Goal: Task Accomplishment & Management: Manage account settings

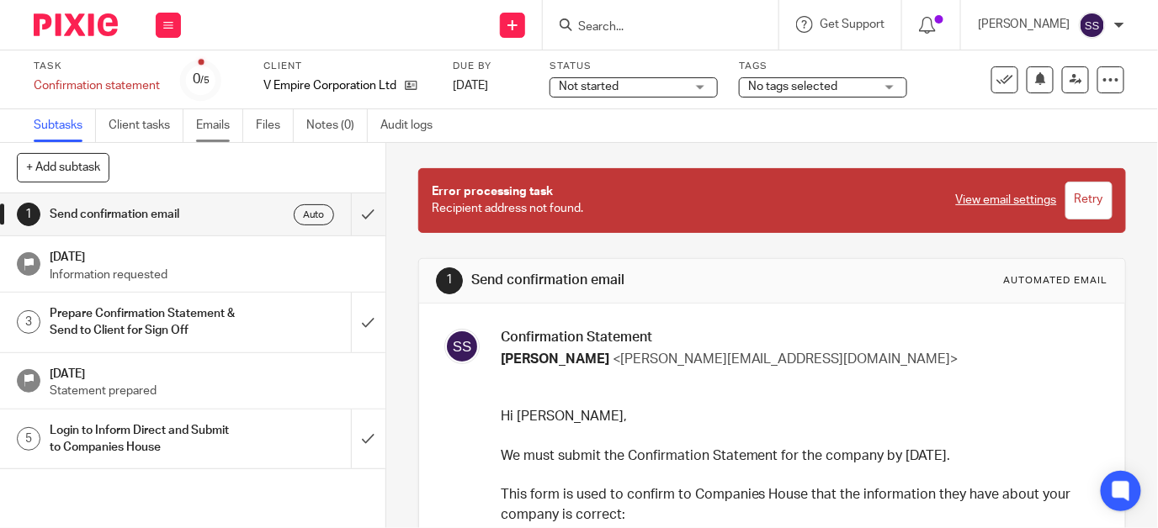
click at [222, 120] on link "Emails" at bounding box center [219, 125] width 47 height 33
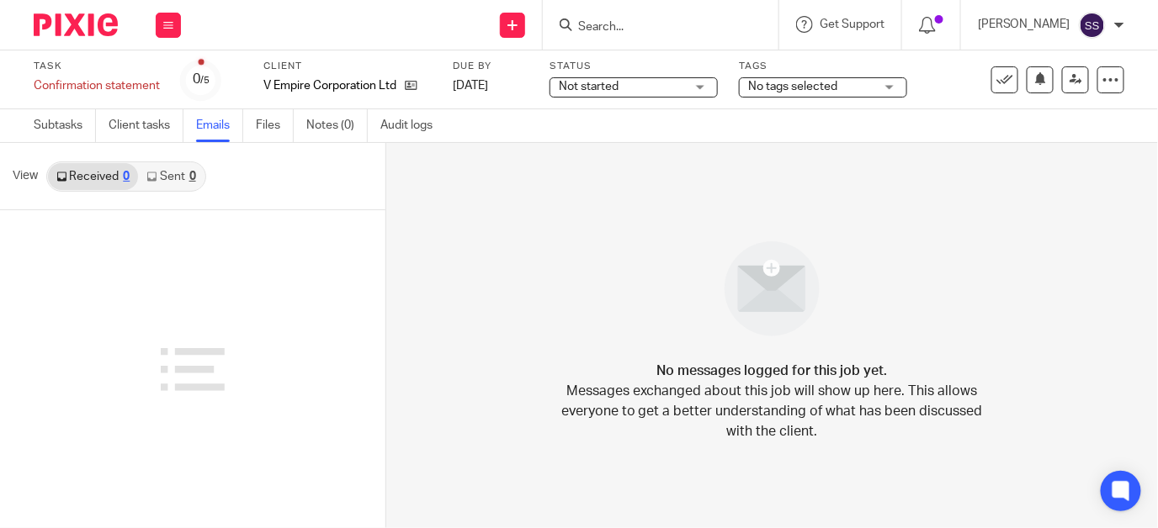
click at [614, 27] on input "Search" at bounding box center [651, 27] width 151 height 15
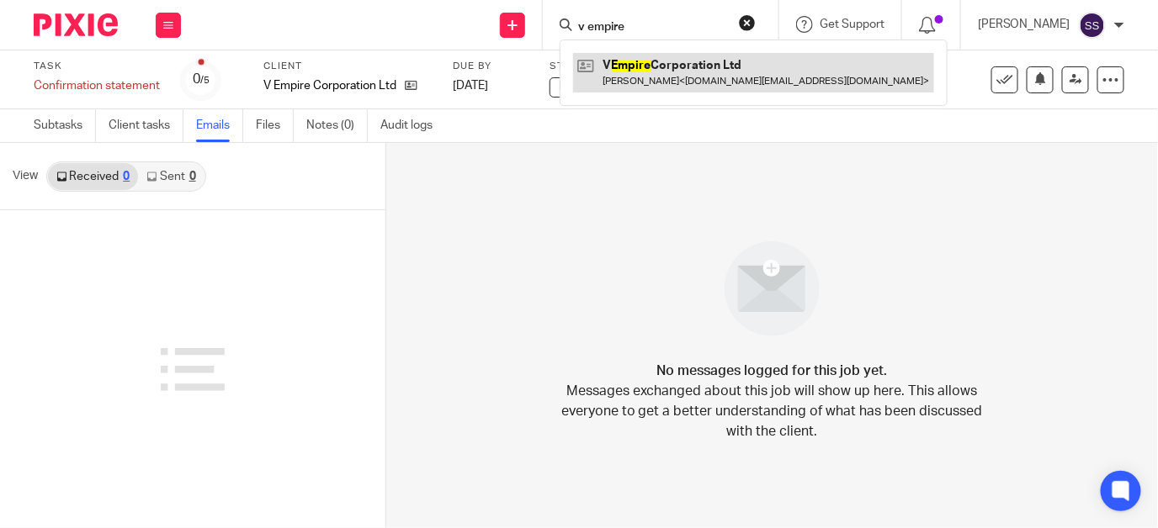
type input "v empire"
click at [644, 66] on link at bounding box center [753, 72] width 361 height 39
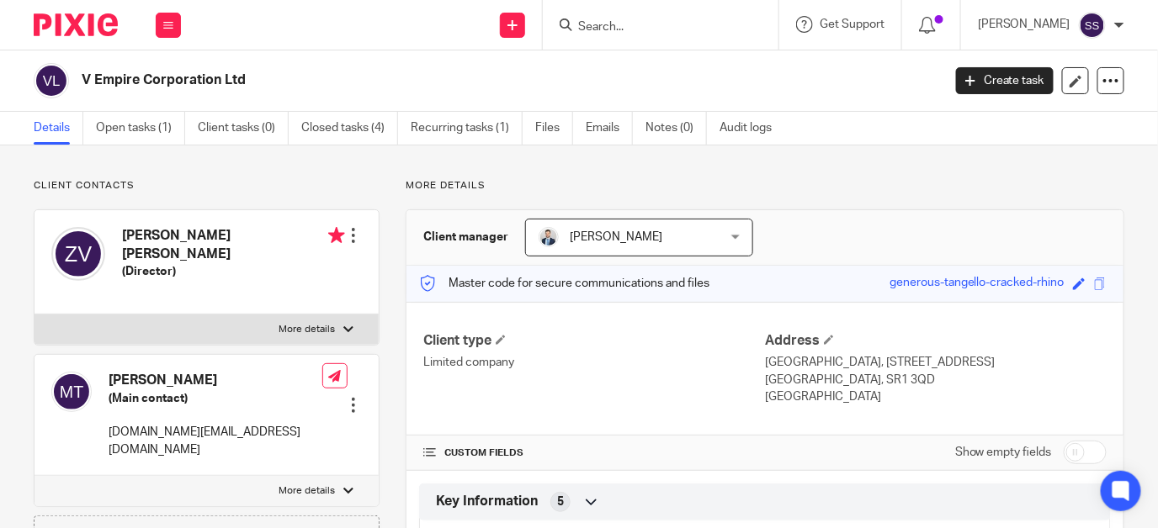
click at [316, 256] on div "[PERSON_NAME] [PERSON_NAME] (Director) Edit contact Create client from contact …" at bounding box center [206, 262] width 344 height 104
click at [354, 231] on div at bounding box center [353, 235] width 17 height 17
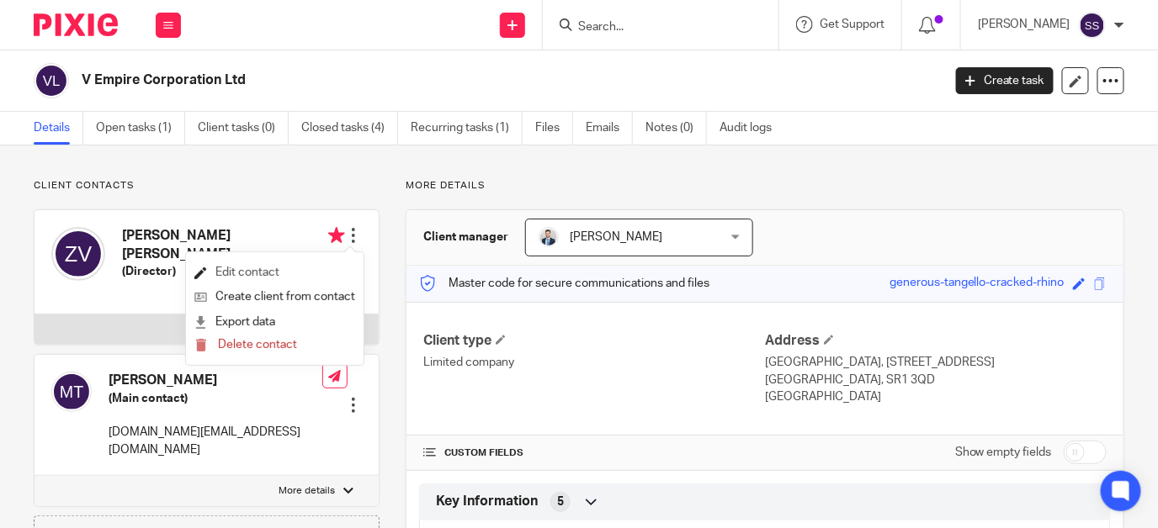
click at [268, 270] on link "Edit contact" at bounding box center [274, 273] width 161 height 24
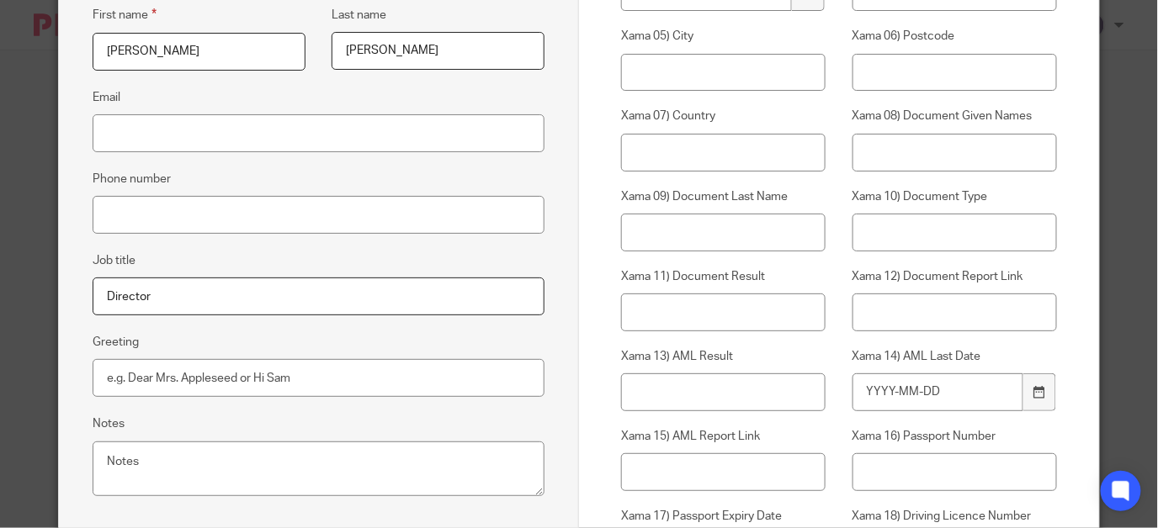
scroll to position [337, 0]
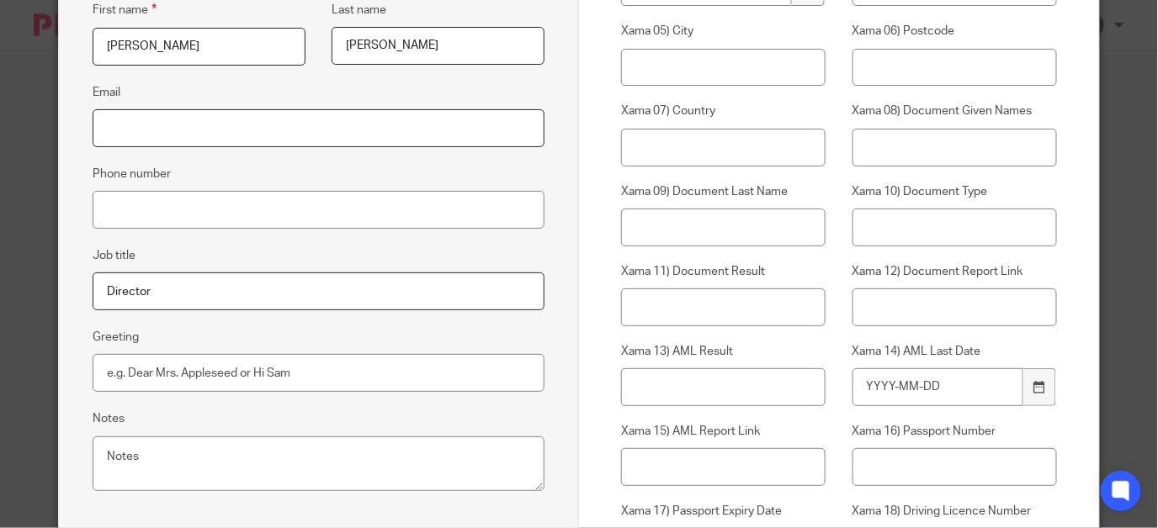
click at [188, 127] on input "Email" at bounding box center [319, 128] width 452 height 38
click at [270, 130] on input "Email" at bounding box center [319, 128] width 452 height 38
type input "zeffirovarga@gmail.com"
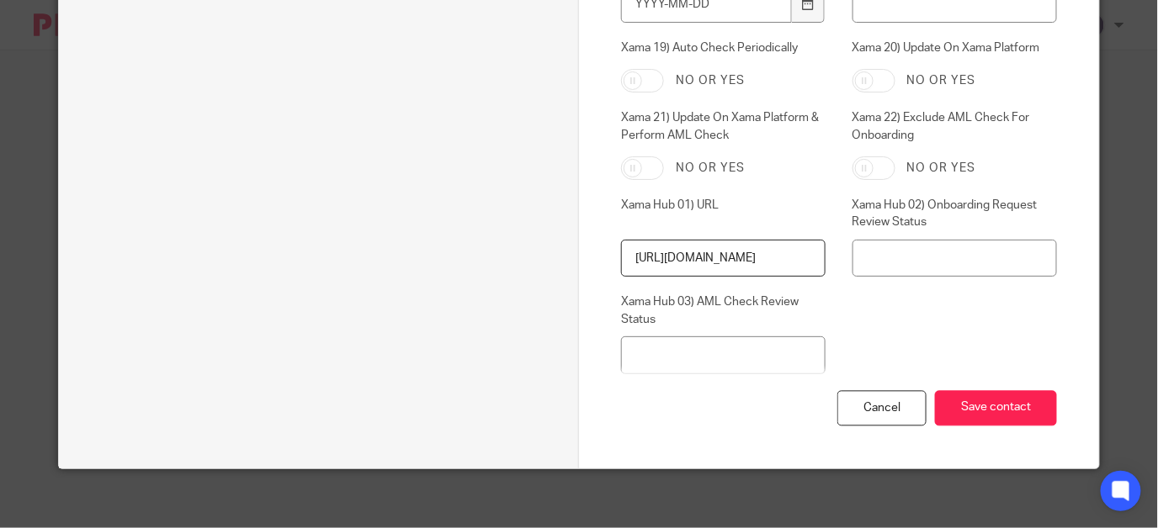
scroll to position [888, 0]
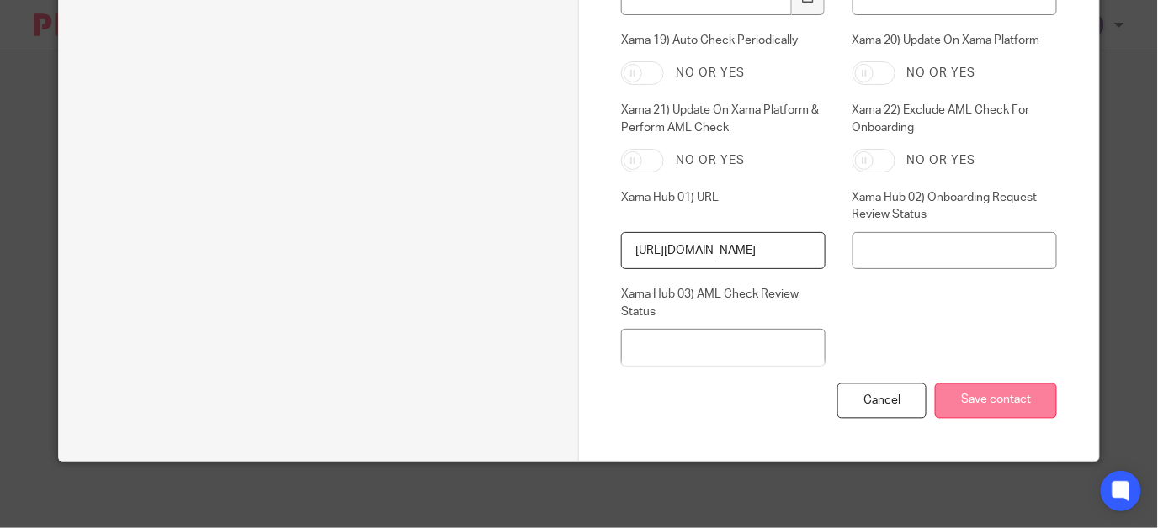
click at [994, 396] on input "Save contact" at bounding box center [996, 402] width 122 height 36
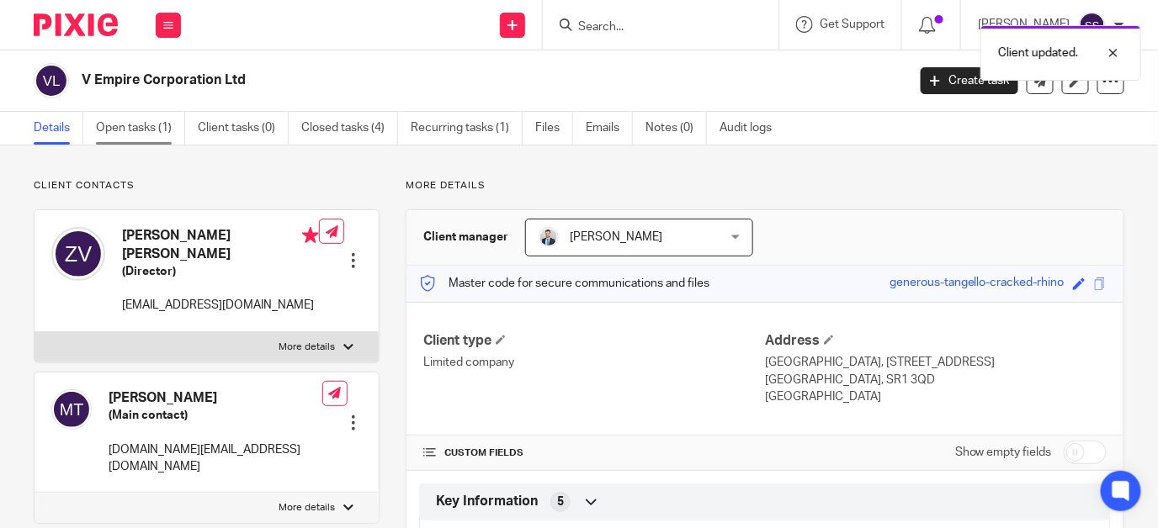
click at [156, 128] on link "Open tasks (1)" at bounding box center [140, 128] width 89 height 33
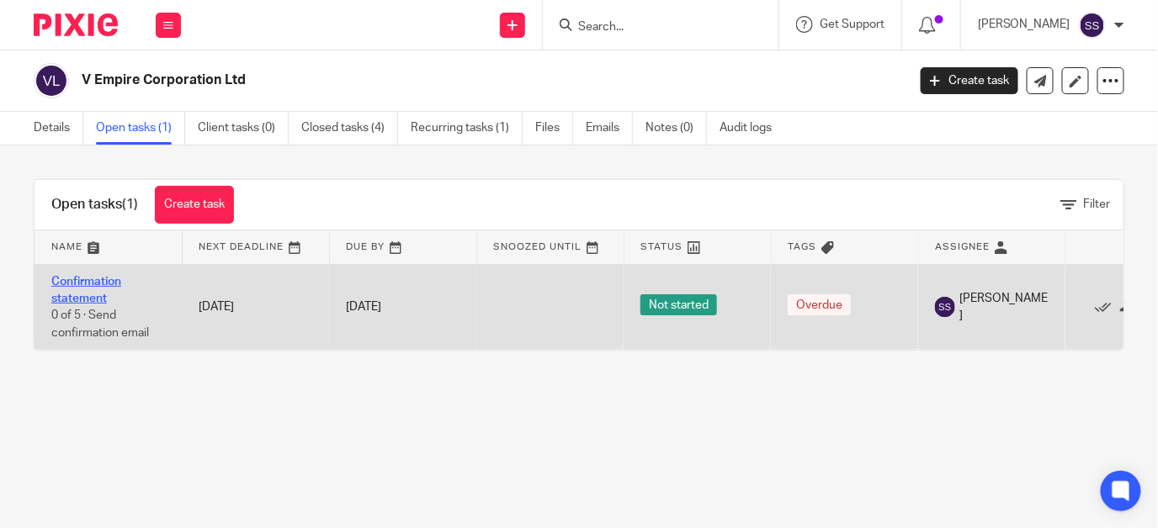
click at [77, 276] on link "Confirmation statement" at bounding box center [86, 290] width 70 height 29
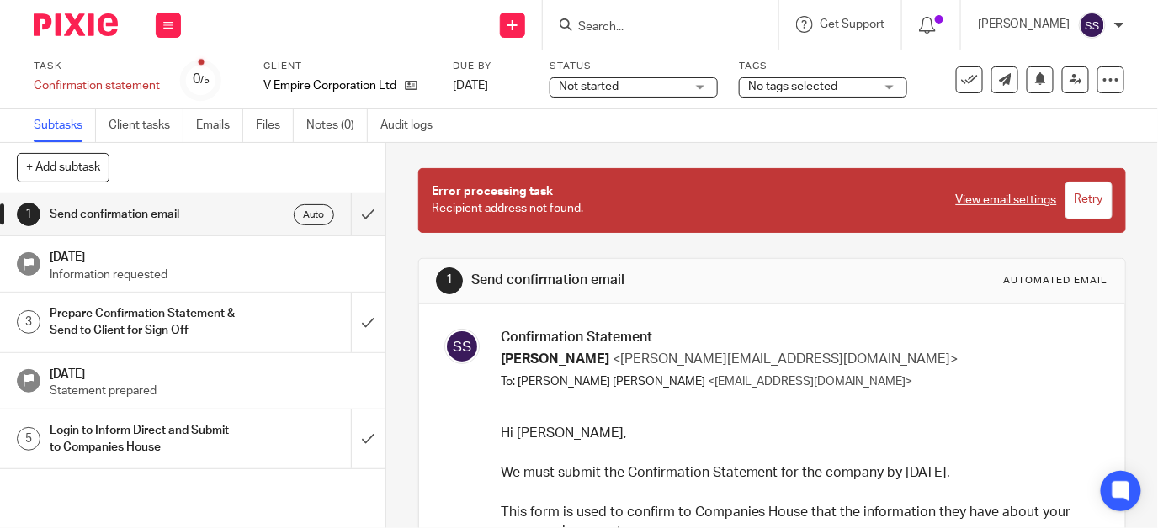
click at [528, 194] on span "Error processing task" at bounding box center [492, 192] width 121 height 12
click at [350, 210] on input "submit" at bounding box center [192, 215] width 385 height 42
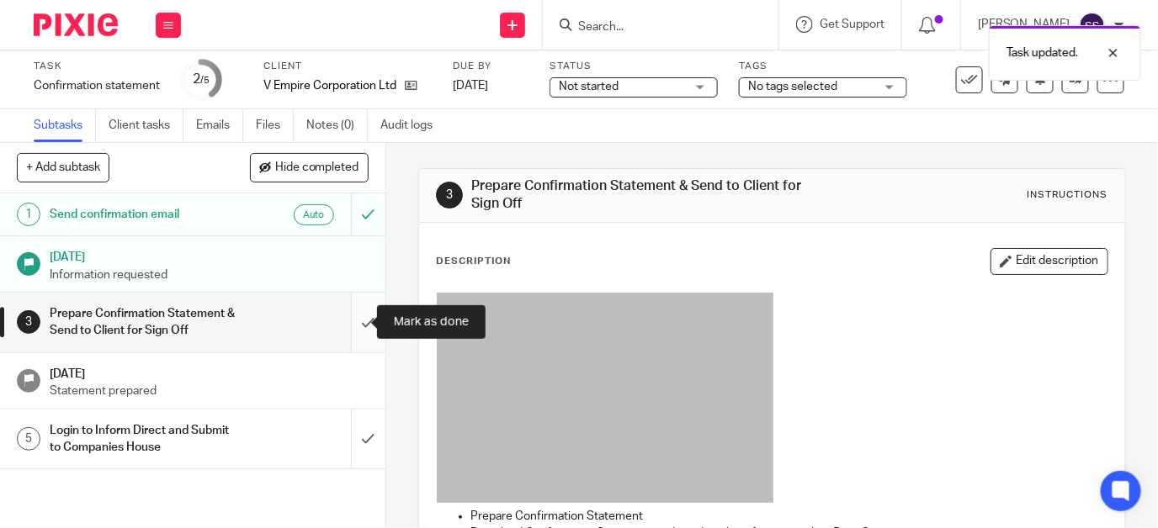
click at [348, 322] on input "submit" at bounding box center [192, 323] width 385 height 60
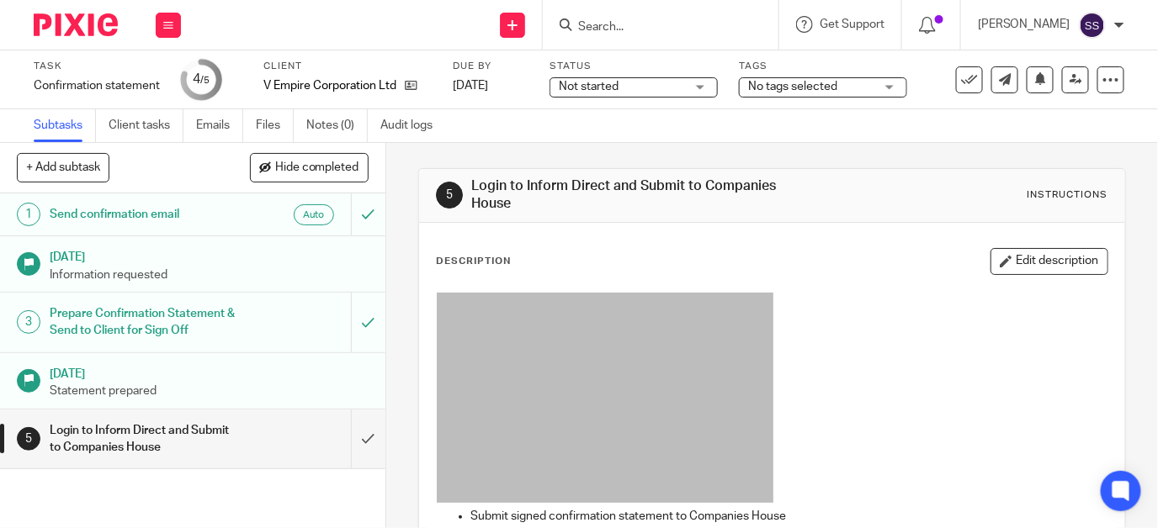
click at [619, 21] on input "Search" at bounding box center [651, 27] width 151 height 15
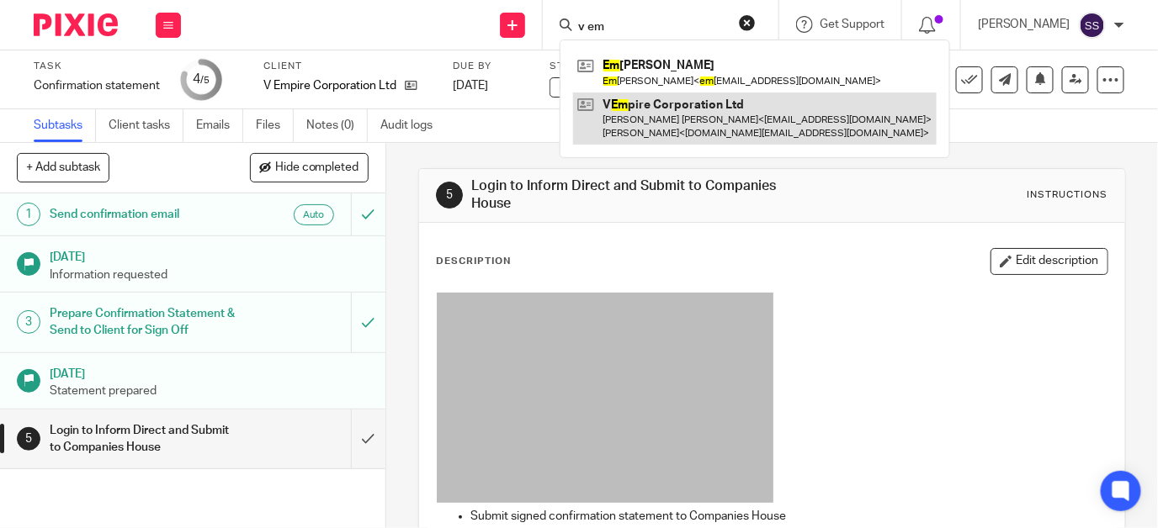
type input "v em"
click at [672, 113] on link at bounding box center [754, 119] width 363 height 52
